Goal: Task Accomplishment & Management: Manage account settings

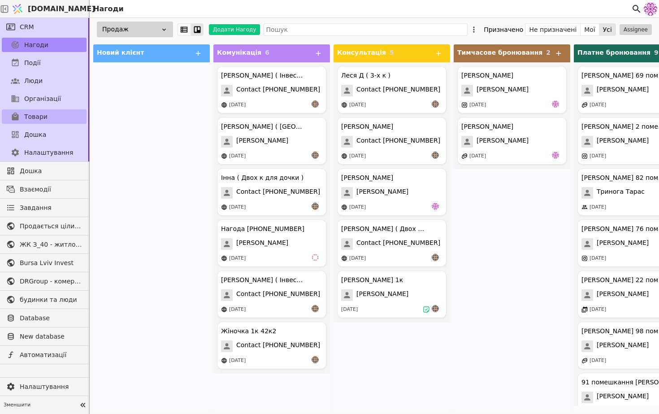
click at [47, 119] on link "Товари" at bounding box center [44, 116] width 85 height 14
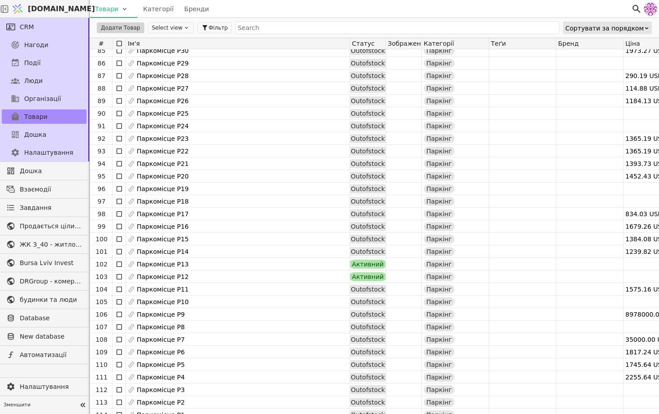
scroll to position [1066, 0]
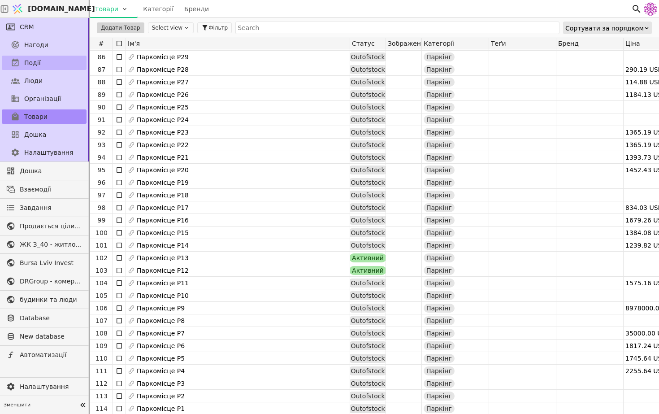
click at [57, 61] on link "Події" at bounding box center [44, 63] width 85 height 14
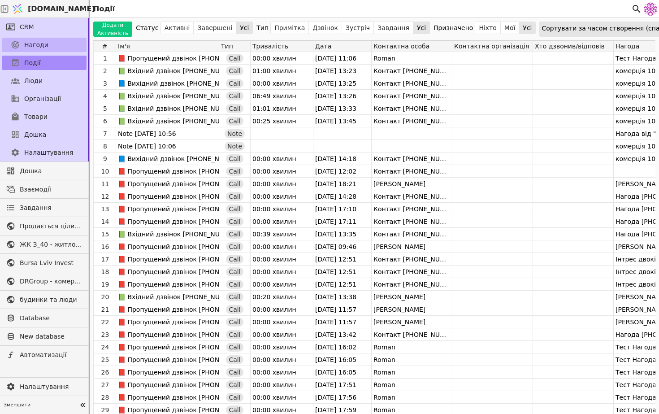
click at [76, 49] on link "Нагоди" at bounding box center [44, 45] width 85 height 14
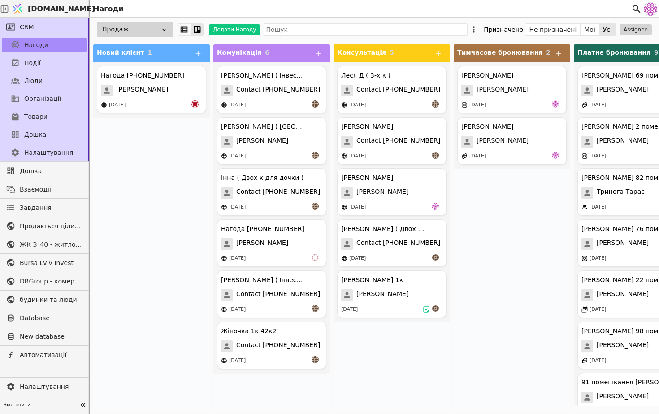
drag, startPoint x: 74, startPoint y: 55, endPoint x: 113, endPoint y: 53, distance: 38.2
click at [81, 55] on div "Події" at bounding box center [44, 63] width 88 height 18
click at [135, 81] on div "Нагода +380633343494 Roman Svystun 15.10.2025" at bounding box center [151, 90] width 109 height 48
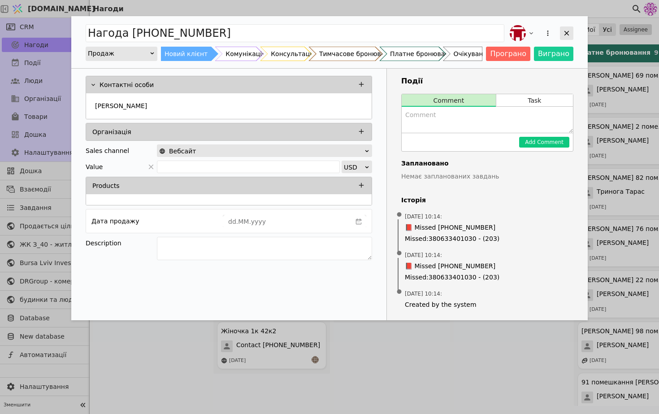
click at [570, 31] on icon "Add Opportunity" at bounding box center [567, 33] width 8 height 8
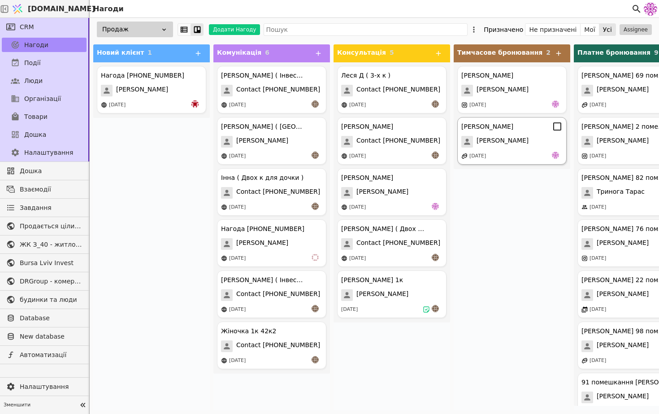
drag, startPoint x: 649, startPoint y: 111, endPoint x: 485, endPoint y: 121, distance: 164.4
drag, startPoint x: 485, startPoint y: 121, endPoint x: 376, endPoint y: 119, distance: 109.0
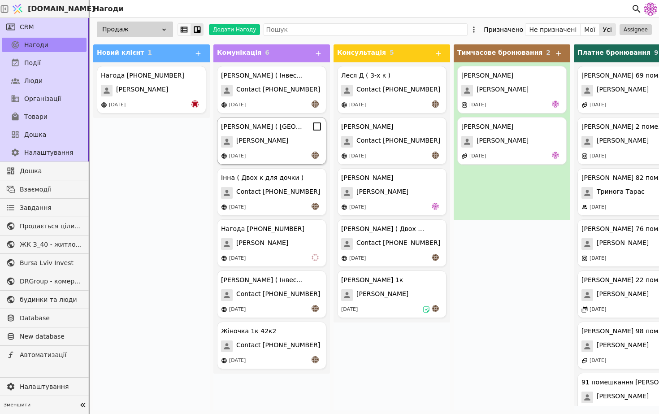
drag, startPoint x: 376, startPoint y: 119, endPoint x: 225, endPoint y: 119, distance: 150.7
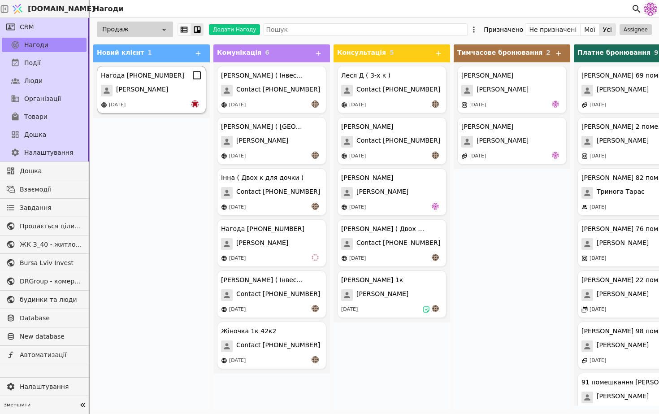
click at [167, 85] on div "Roman Svystun" at bounding box center [151, 91] width 101 height 12
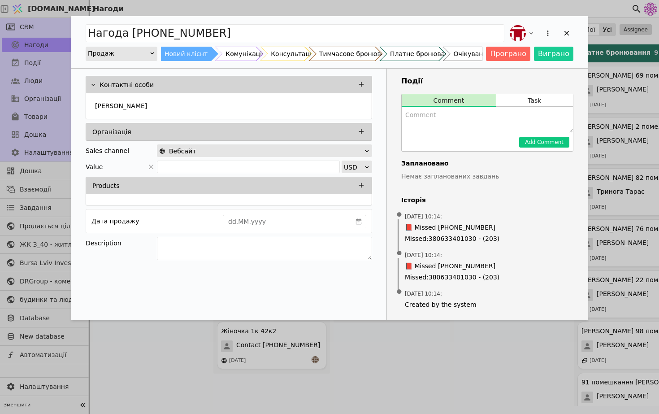
click at [433, 388] on div "Нагода +380633343494 Продаж Новий клієнт Комунікація Консультація Тимчасове бро…" at bounding box center [329, 207] width 659 height 414
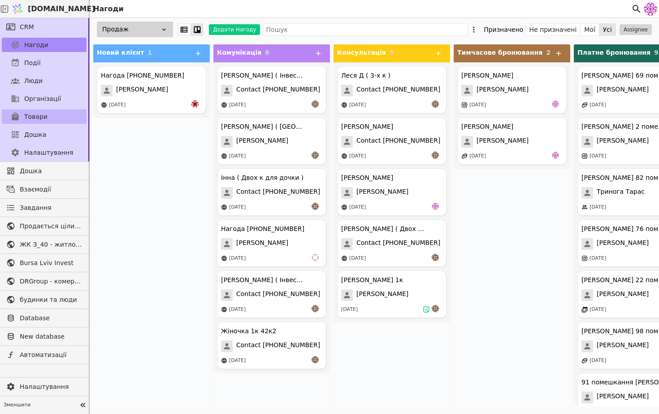
click at [45, 121] on span "Товари" at bounding box center [35, 116] width 23 height 9
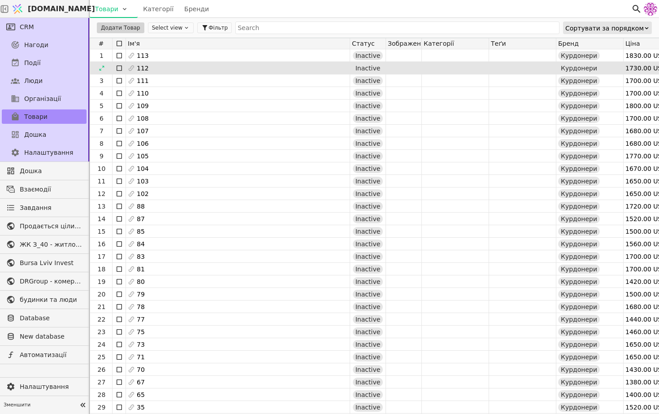
click at [163, 62] on div "112" at bounding box center [238, 68] width 224 height 13
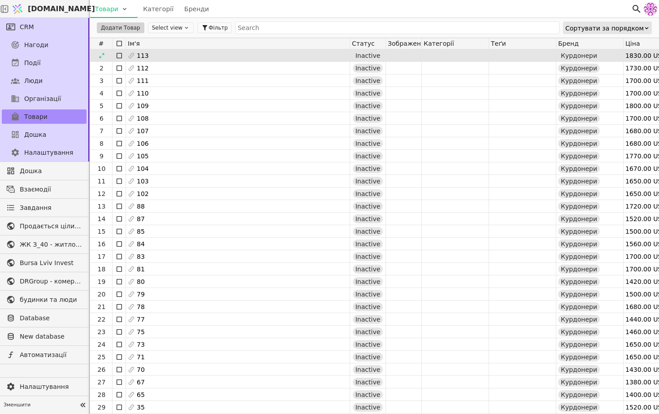
click at [167, 59] on div "113" at bounding box center [238, 55] width 224 height 13
click at [105, 54] on icon at bounding box center [102, 55] width 6 height 6
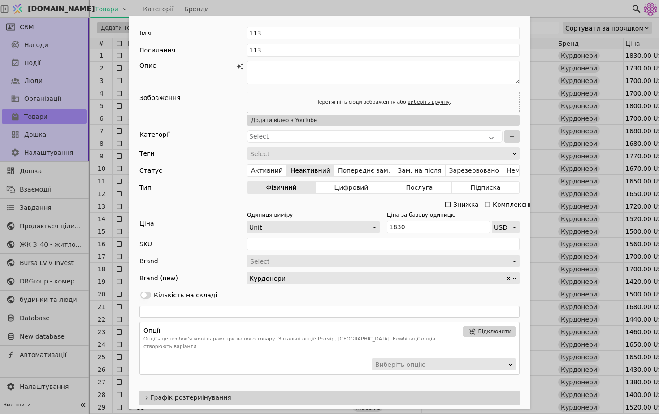
click at [547, 216] on div "Ім'я 113 Посилання 113 Опис Зображення Перетягніть сюди зображення або виберіть…" at bounding box center [329, 207] width 659 height 414
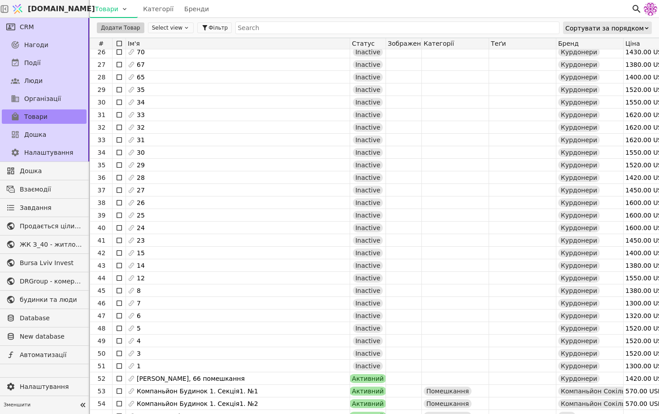
scroll to position [328, 0]
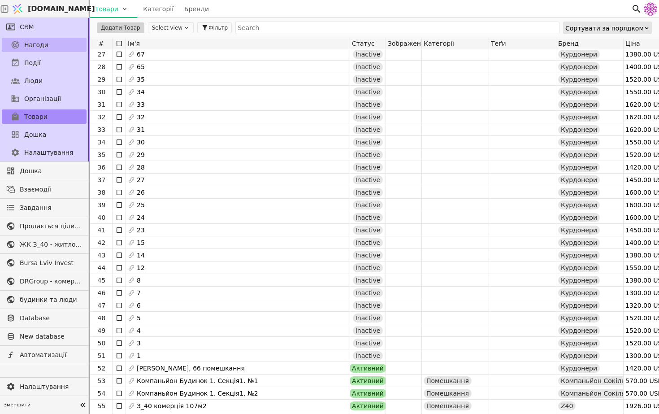
click at [45, 49] on link "Нагоди" at bounding box center [44, 45] width 85 height 14
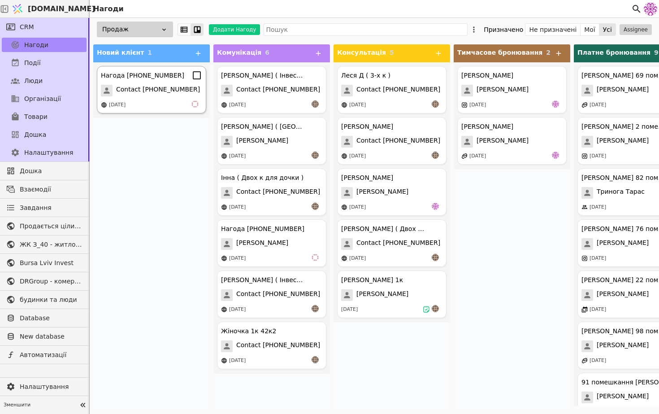
click at [132, 96] on div "Нагода +380676751322 Contact +380676751322 15.10.2025" at bounding box center [151, 90] width 109 height 48
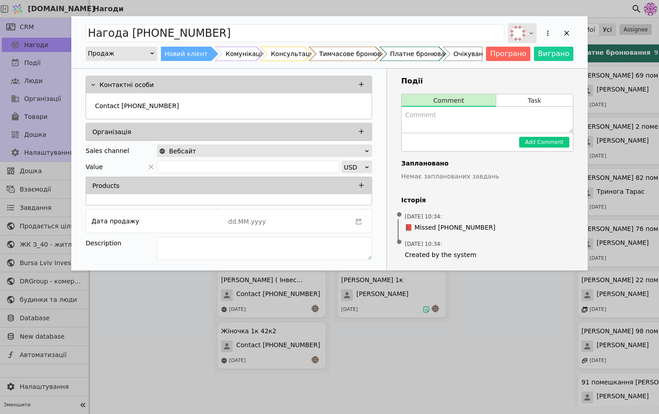
click at [531, 35] on icon "Add Opportunity" at bounding box center [531, 33] width 7 height 7
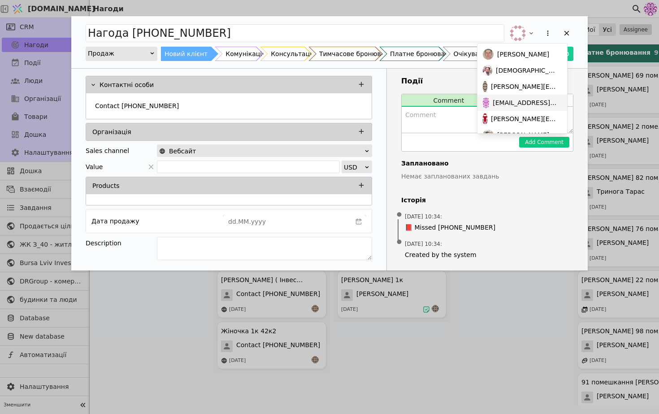
click at [525, 99] on span "denys.pavliachek@budynkytaliudy.com" at bounding box center [525, 102] width 65 height 9
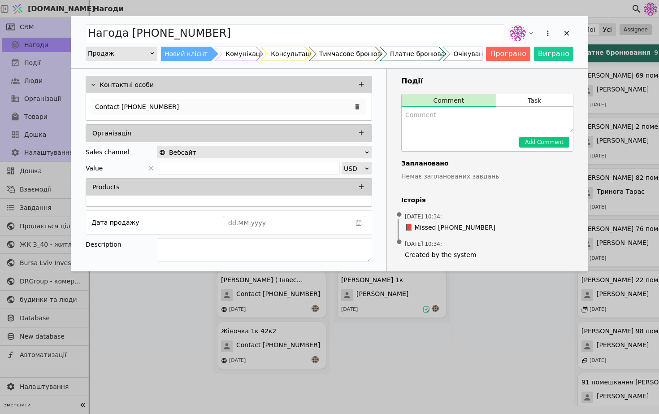
click at [190, 106] on div "Contact [PHONE_NUMBER]" at bounding box center [229, 107] width 275 height 16
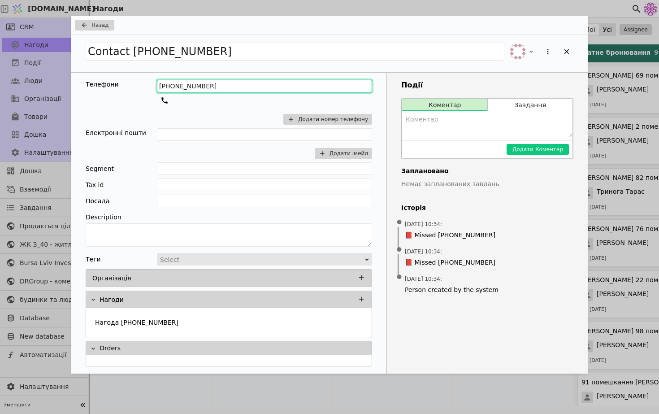
drag, startPoint x: 227, startPoint y: 84, endPoint x: 87, endPoint y: 83, distance: 139.5
click at [87, 83] on div "Телефони +380676751322 Додати номер телефону" at bounding box center [229, 104] width 287 height 48
click at [565, 56] on div "Add Opportunity" at bounding box center [566, 51] width 13 height 13
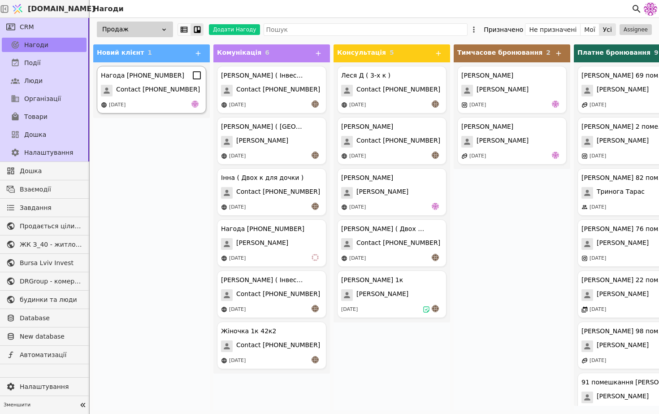
click at [166, 105] on div "[DATE]" at bounding box center [151, 104] width 101 height 9
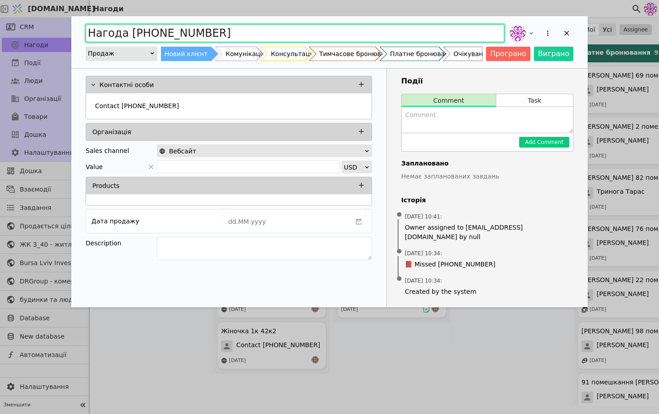
drag, startPoint x: 232, startPoint y: 30, endPoint x: 21, endPoint y: 27, distance: 211.3
click at [21, 27] on div "Нагода +380676751322 Продаж Новий клієнт Комунікація Консультація Тимчасове бро…" at bounding box center [329, 207] width 659 height 414
type input "[PERSON_NAME]"
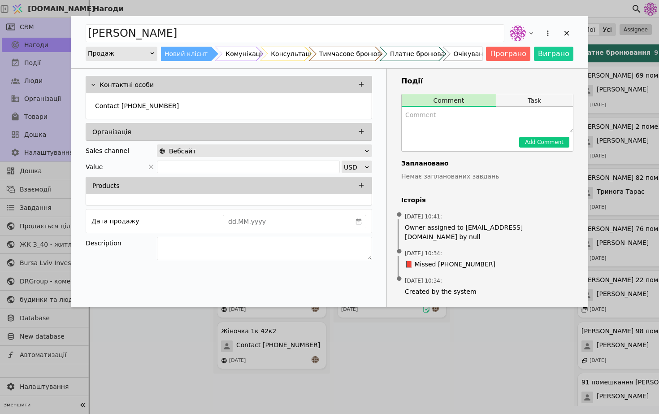
click at [532, 105] on button "Task" at bounding box center [535, 100] width 77 height 13
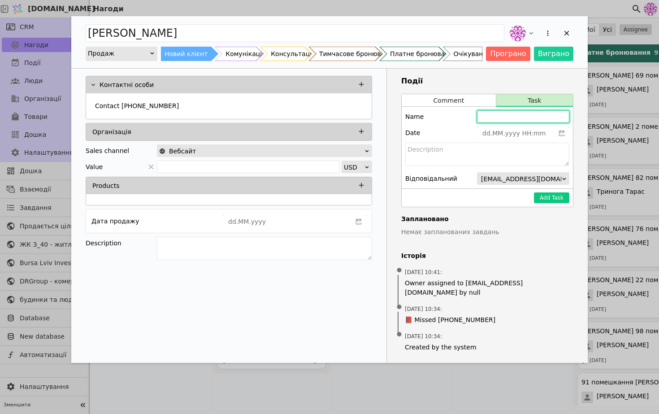
click at [502, 118] on input "Add Opportunity" at bounding box center [523, 116] width 92 height 13
type input "Денису уточнити стосовно зустрічі на суботу"
click at [565, 131] on icon "calender simple" at bounding box center [562, 133] width 6 height 6
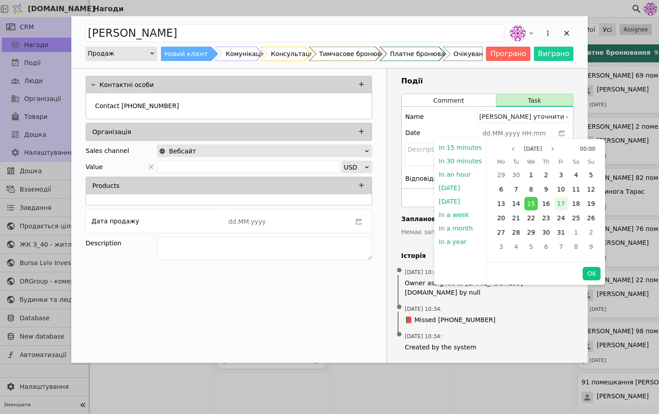
click at [563, 209] on div "17" at bounding box center [560, 203] width 13 height 13
click at [592, 275] on button "OK" at bounding box center [592, 273] width 18 height 13
type input "17.10.2025 00:00"
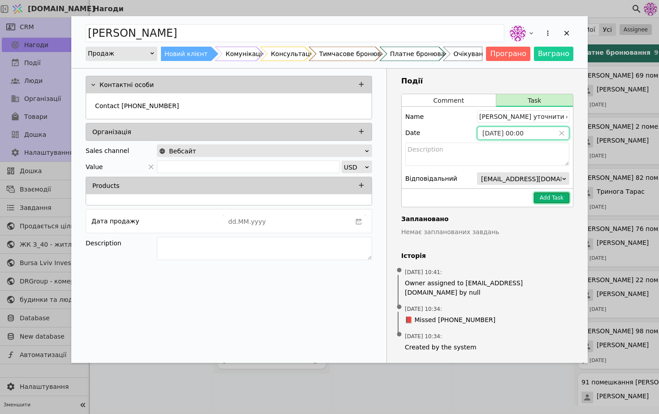
click at [550, 203] on button "Add Task" at bounding box center [551, 197] width 35 height 11
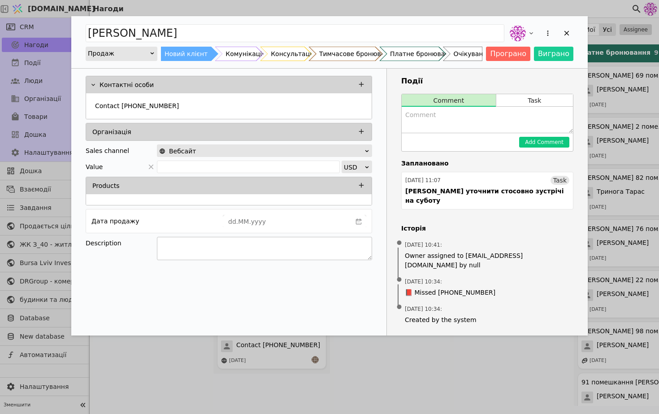
click at [240, 246] on textarea "Add Opportunity" at bounding box center [264, 248] width 215 height 23
type textarea "інтерес до однокімнатних особливо 12 помешкання"
click at [566, 35] on icon "Add Opportunity" at bounding box center [567, 33] width 8 height 8
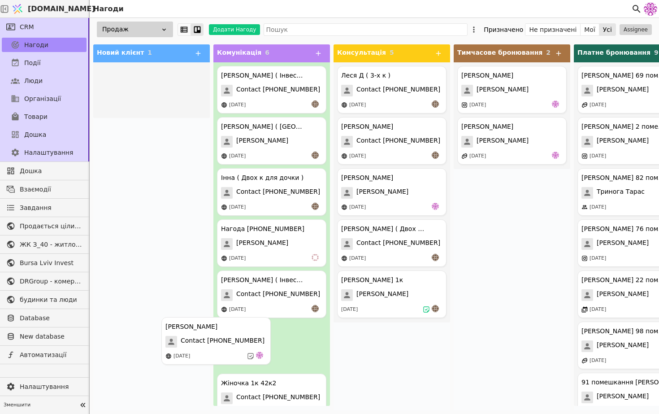
scroll to position [3, 0]
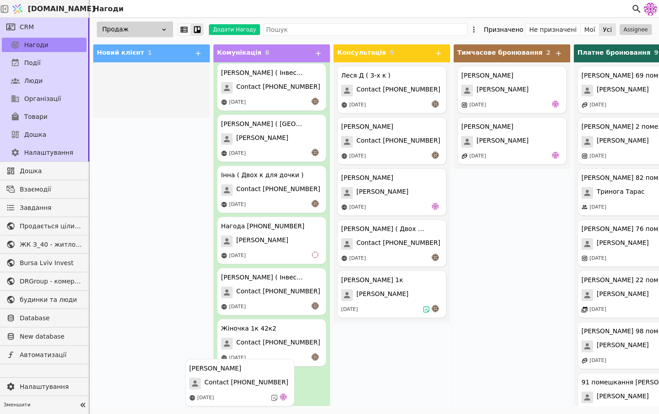
drag, startPoint x: 148, startPoint y: 97, endPoint x: 236, endPoint y: 392, distance: 308.5
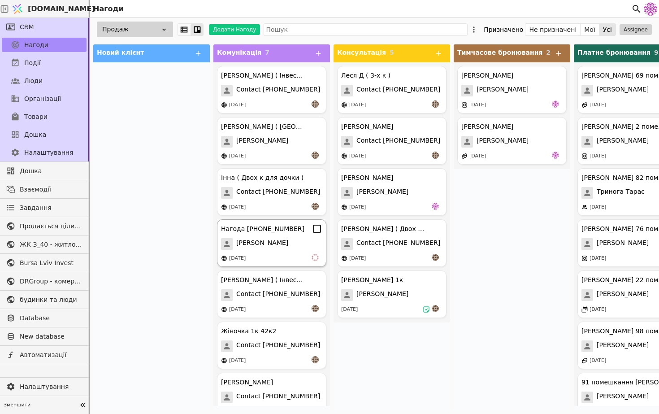
scroll to position [18, 0]
